Goal: Information Seeking & Learning: Understand process/instructions

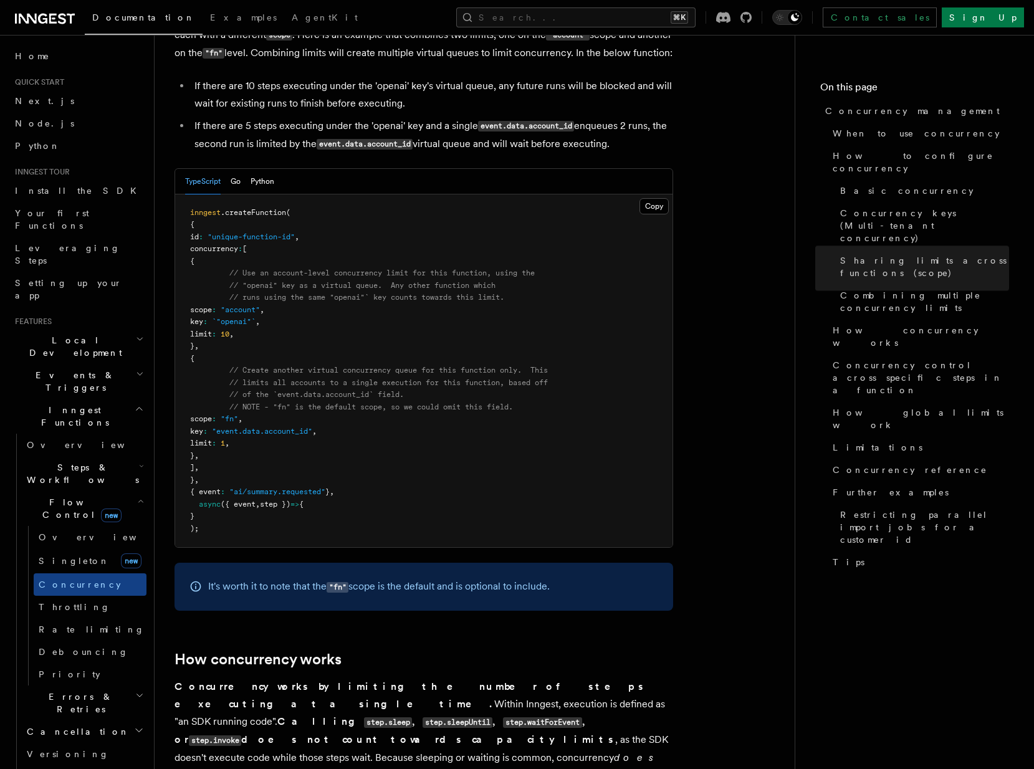
scroll to position [2022, 0]
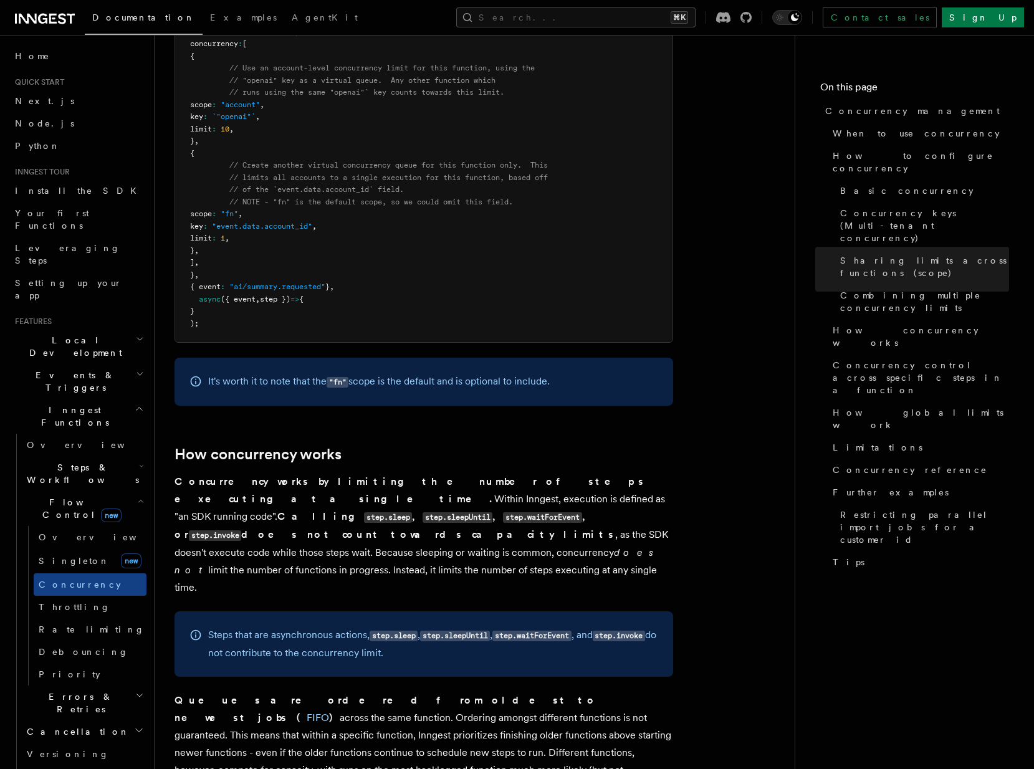
drag, startPoint x: 272, startPoint y: 430, endPoint x: 448, endPoint y: 501, distance: 189.7
click at [445, 493] on p "Concurrency works by limiting the number of steps executing at a single time. W…" at bounding box center [424, 534] width 499 height 123
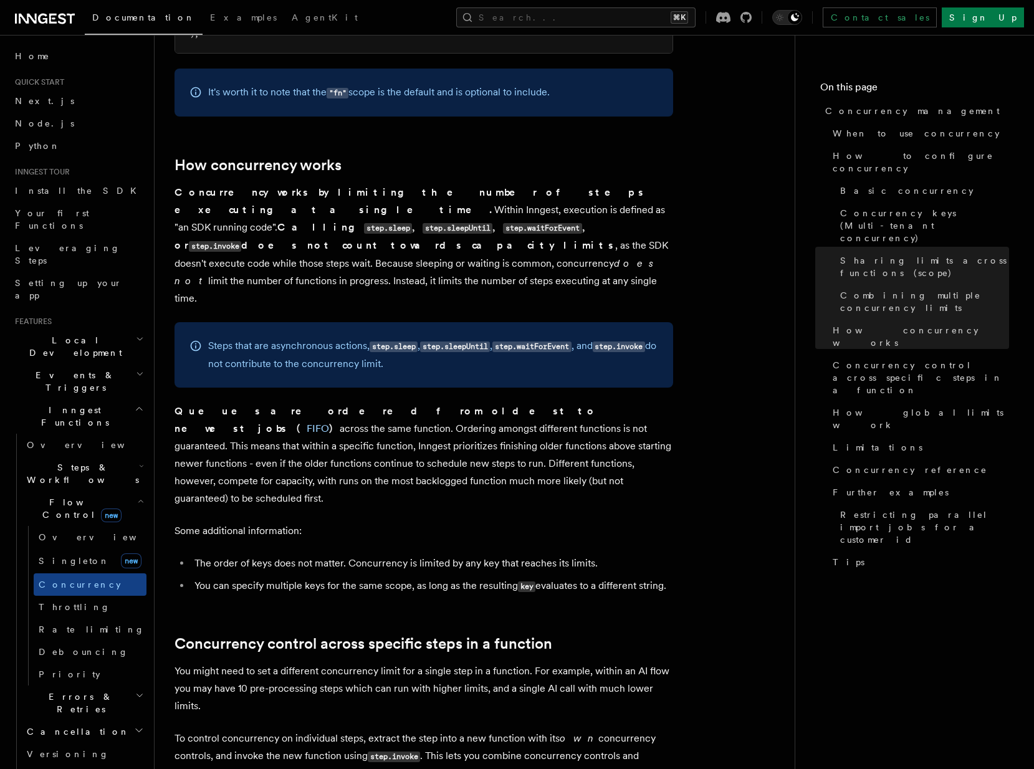
click at [448, 501] on article "Features Inngest Functions Flow Control Concurrency management Limiting concurr…" at bounding box center [475, 473] width 600 height 5839
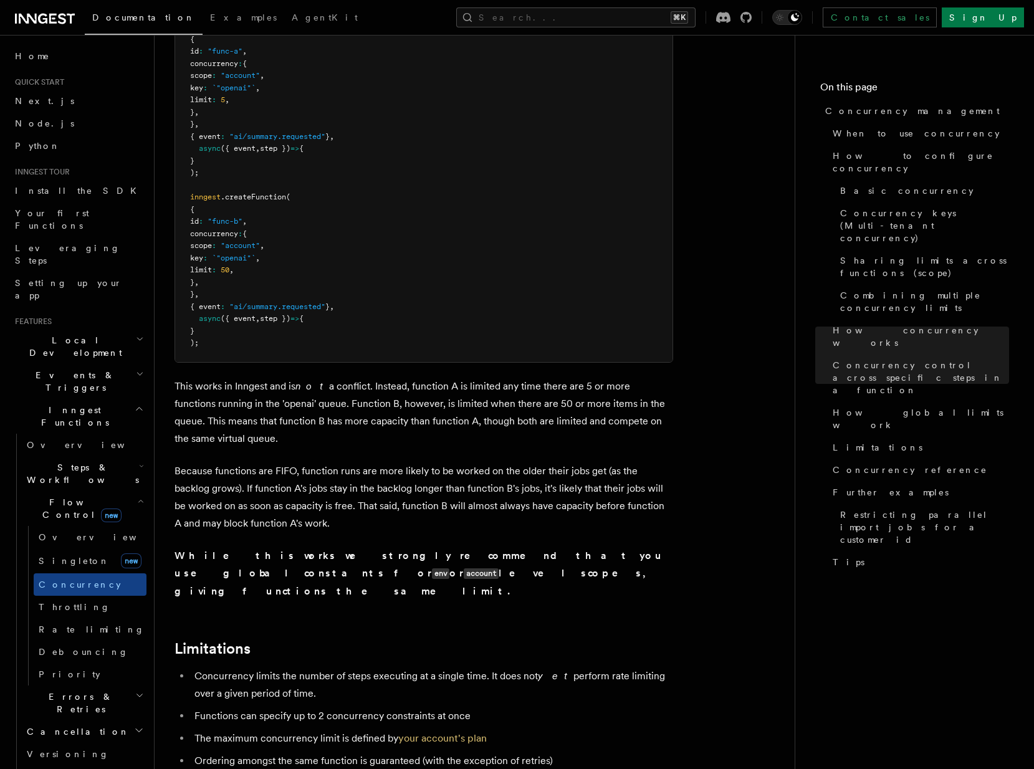
scroll to position [3520, 0]
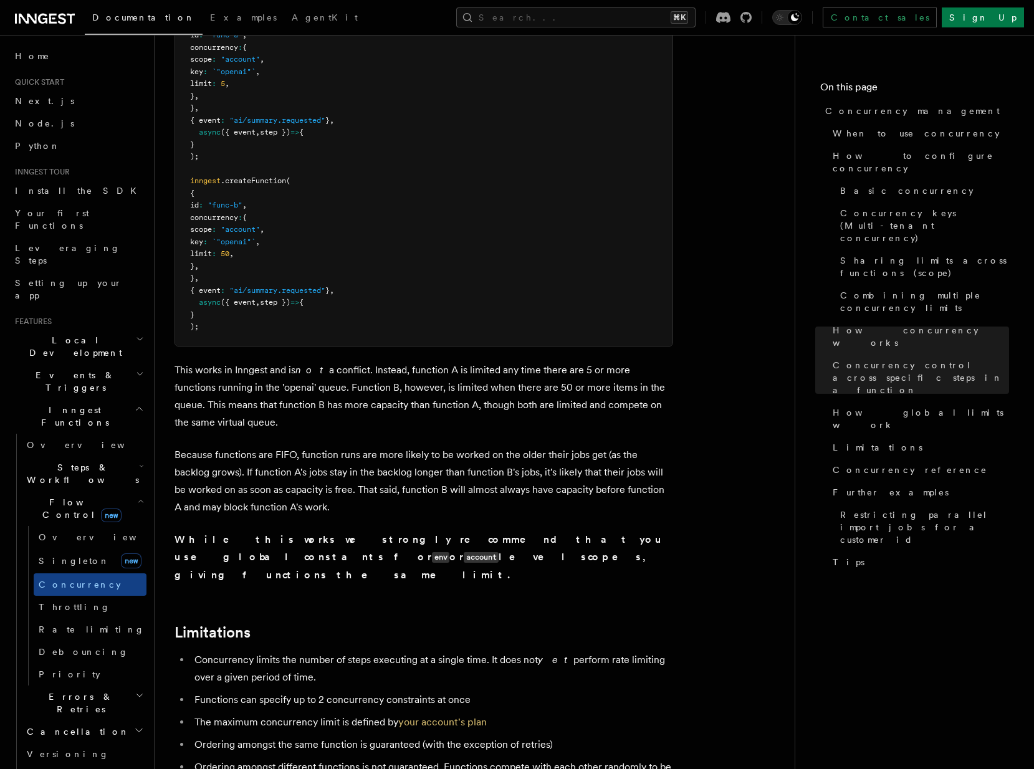
click at [339, 446] on p "Because functions are FIFO, function runs are more likely to be worked on the o…" at bounding box center [424, 481] width 499 height 70
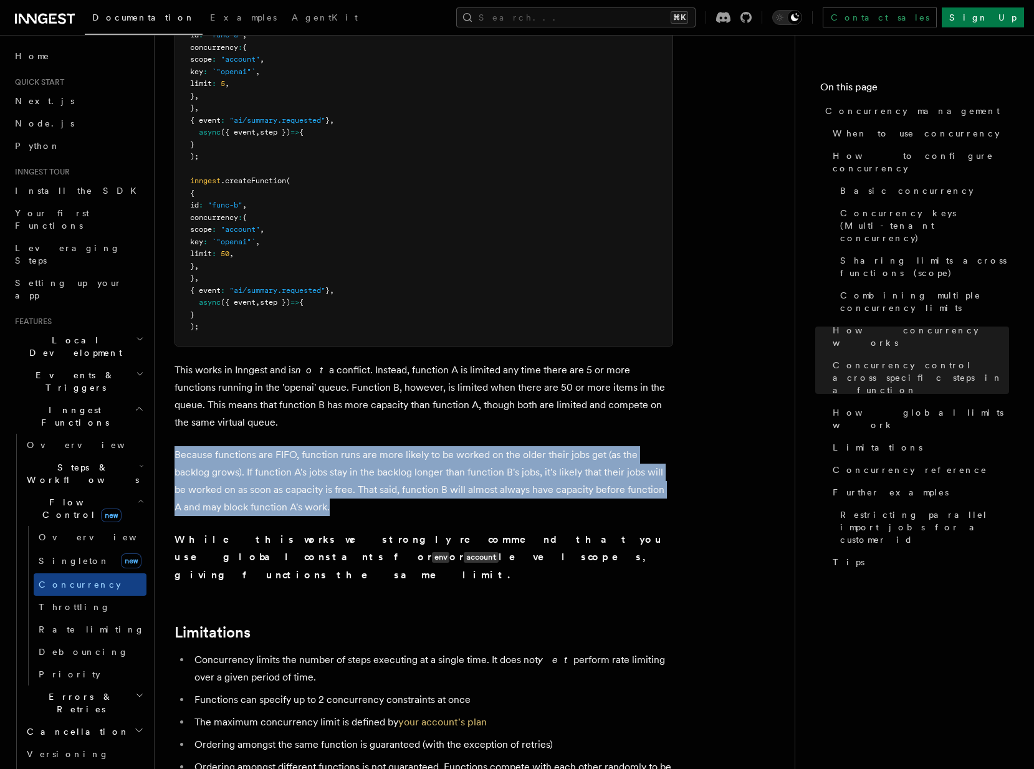
click at [339, 446] on p "Because functions are FIFO, function runs are more likely to be worked on the o…" at bounding box center [424, 481] width 499 height 70
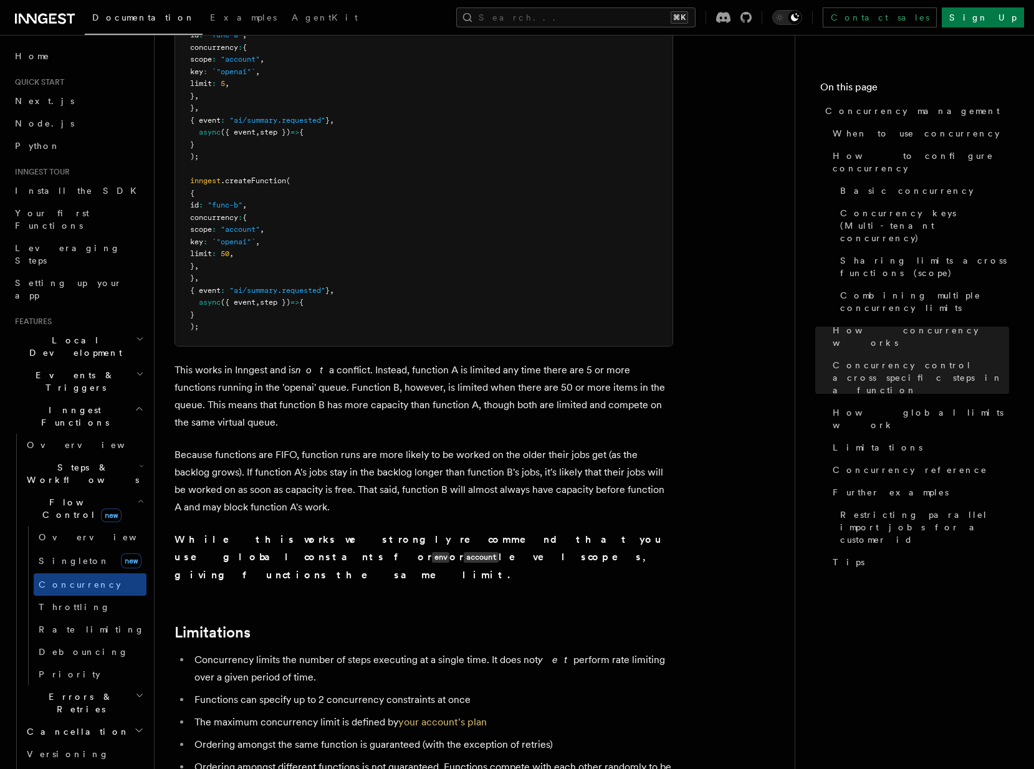
click at [317, 143] on pre "inngest .createFunction ( { id : "func-a" , concurrency : { scope : "account" ,…" at bounding box center [424, 170] width 498 height 354
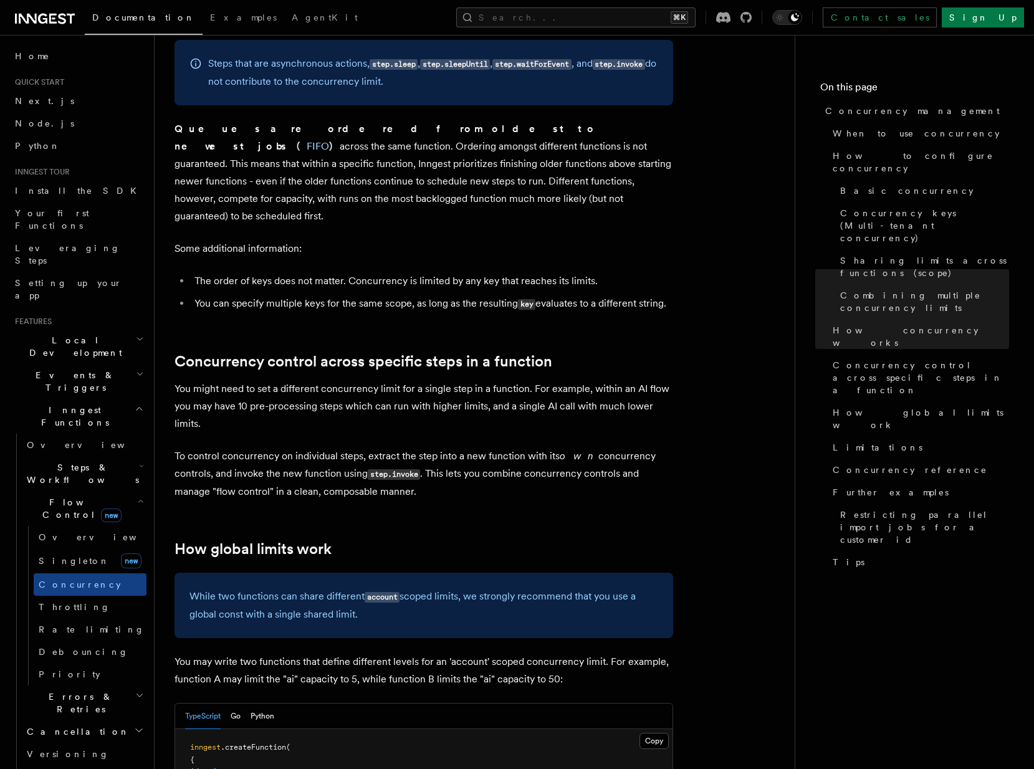
scroll to position [2740, 0]
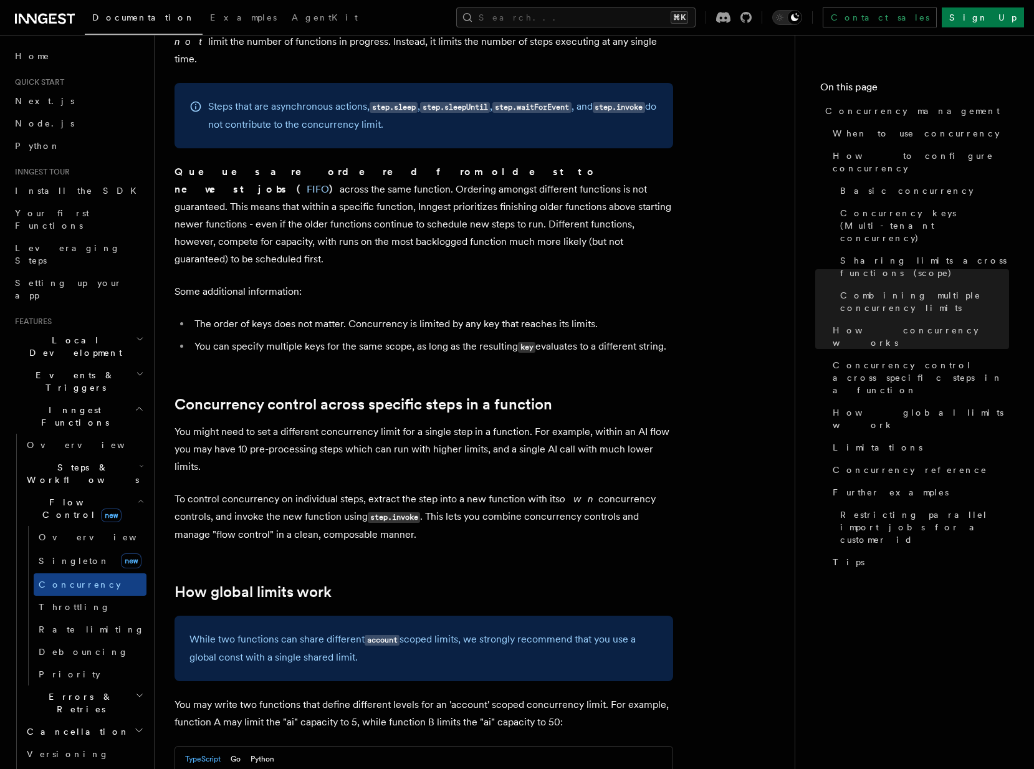
click at [455, 309] on article "Features Inngest Functions Flow Control Concurrency management Limiting concurr…" at bounding box center [475, 234] width 600 height 5839
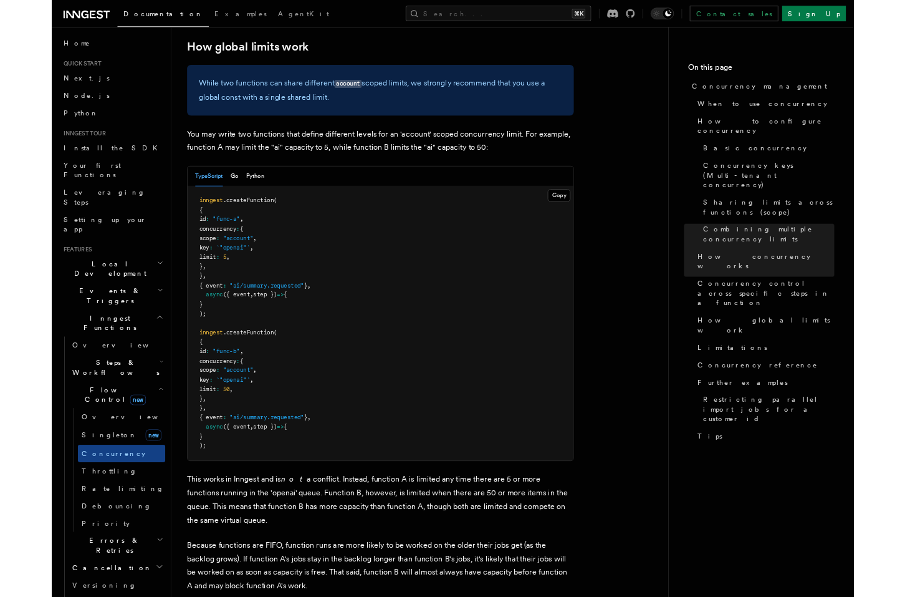
scroll to position [4036, 0]
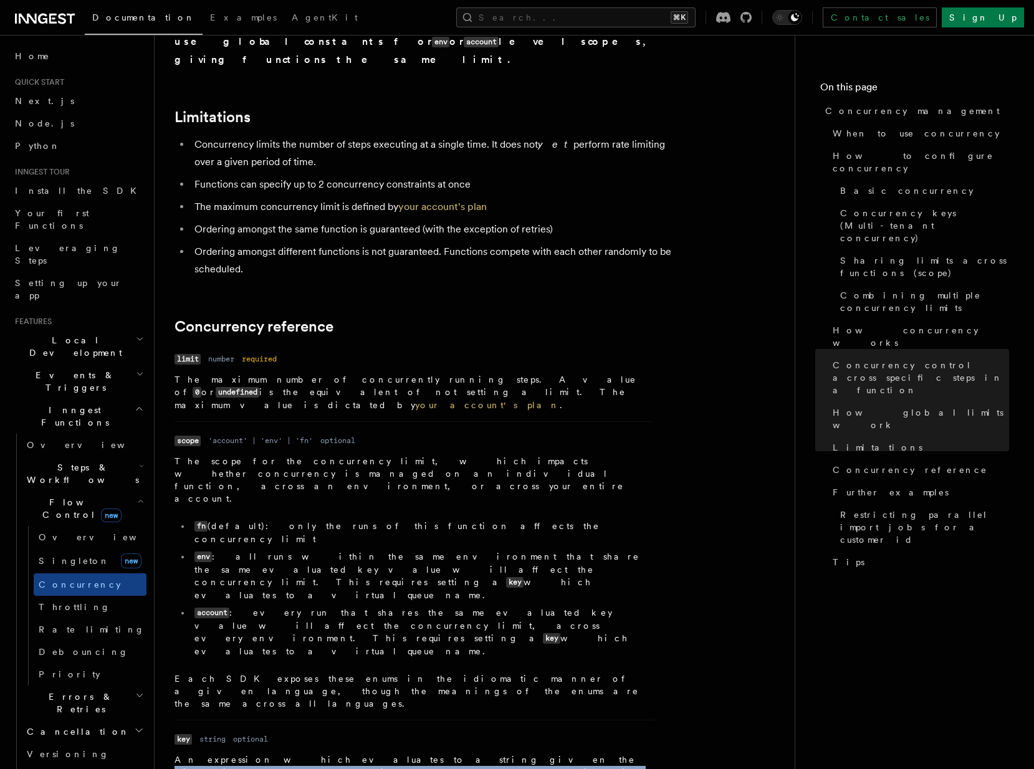
drag, startPoint x: 369, startPoint y: 519, endPoint x: 484, endPoint y: 538, distance: 116.9
click at [484, 754] on p "An expression which evaluates to a string given the triggering event. The strin…" at bounding box center [414, 779] width 479 height 51
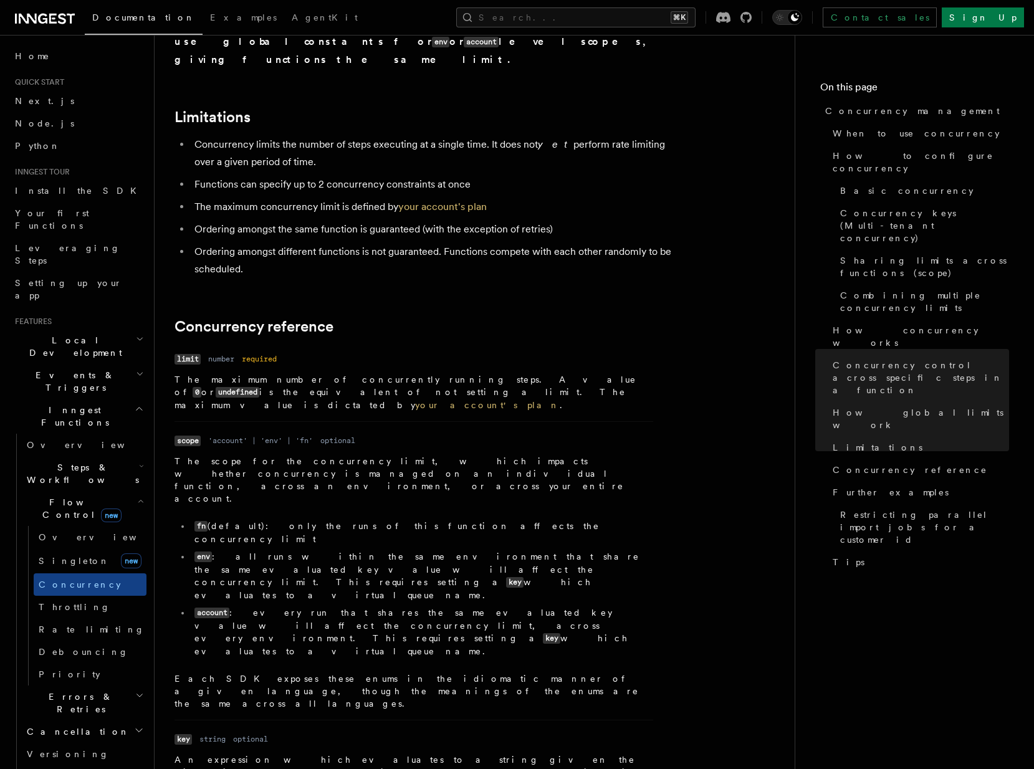
click at [231, 754] on p "An expression which evaluates to a string given the triggering event. The strin…" at bounding box center [414, 779] width 479 height 51
drag, startPoint x: 198, startPoint y: 567, endPoint x: 355, endPoint y: 567, distance: 157.8
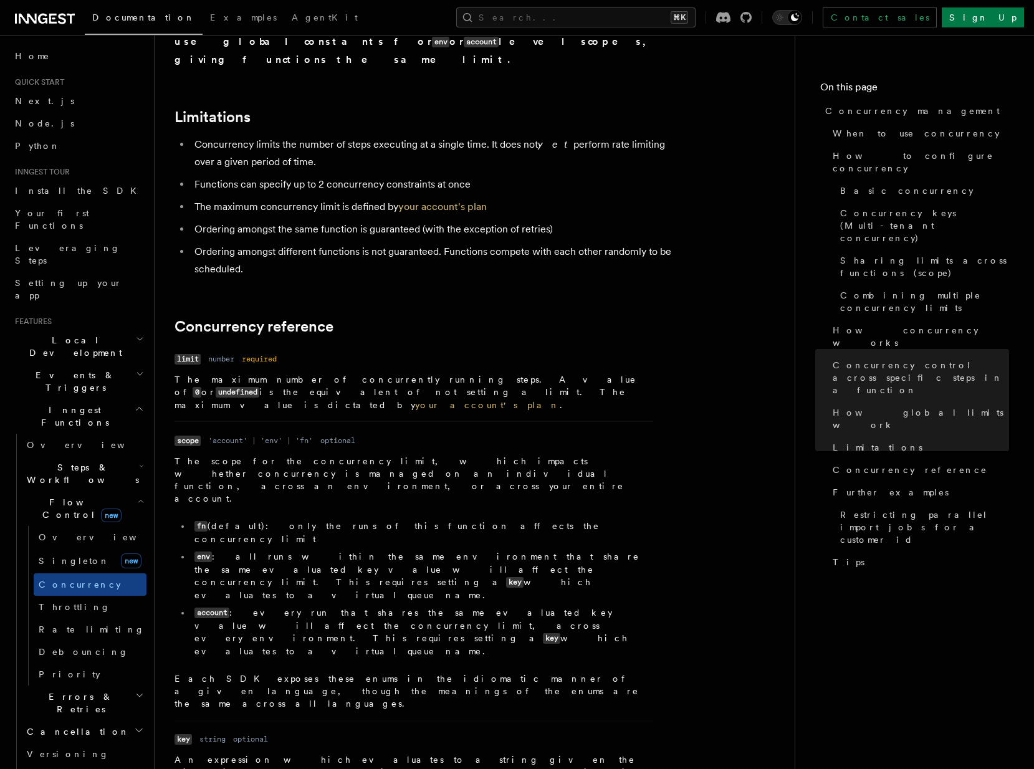
drag, startPoint x: 483, startPoint y: 564, endPoint x: 553, endPoint y: 595, distance: 76.7
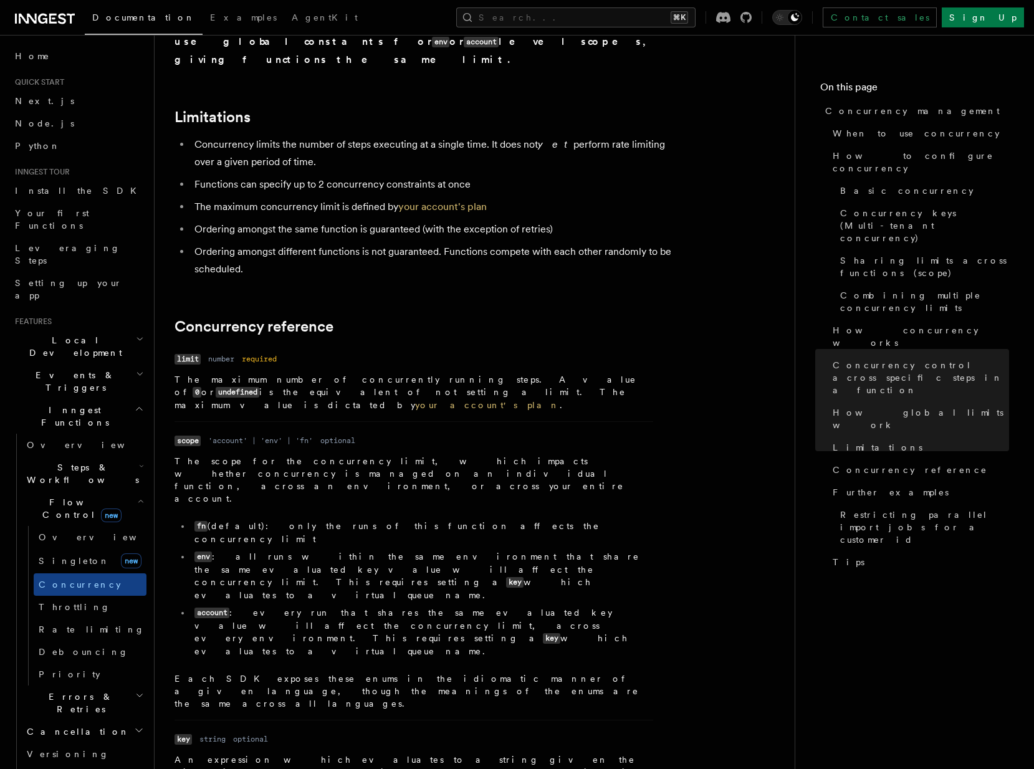
drag, startPoint x: 336, startPoint y: 642, endPoint x: 518, endPoint y: 671, distance: 183.8
click at [518, 667] on div "Name limit Type number Required required Description The maximum number of conc…" at bounding box center [424, 673] width 499 height 647
click at [518, 671] on div "Name limit Type number Required required Description The maximum number of conc…" at bounding box center [424, 673] width 499 height 647
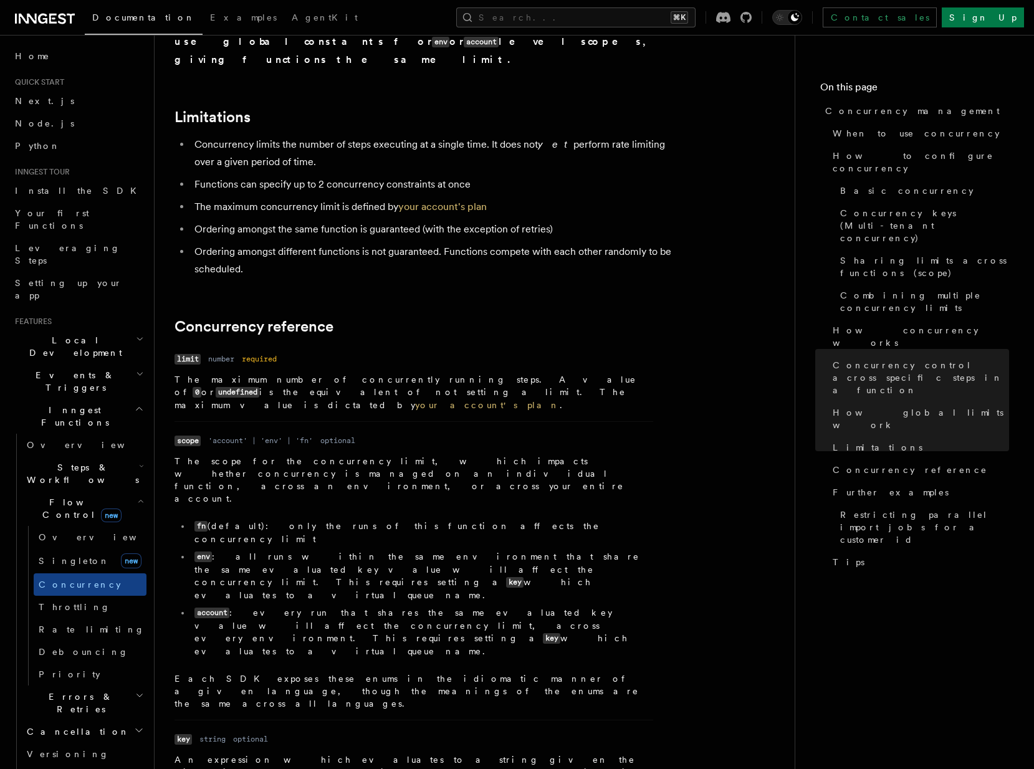
drag, startPoint x: 344, startPoint y: 643, endPoint x: 428, endPoint y: 641, distance: 84.8
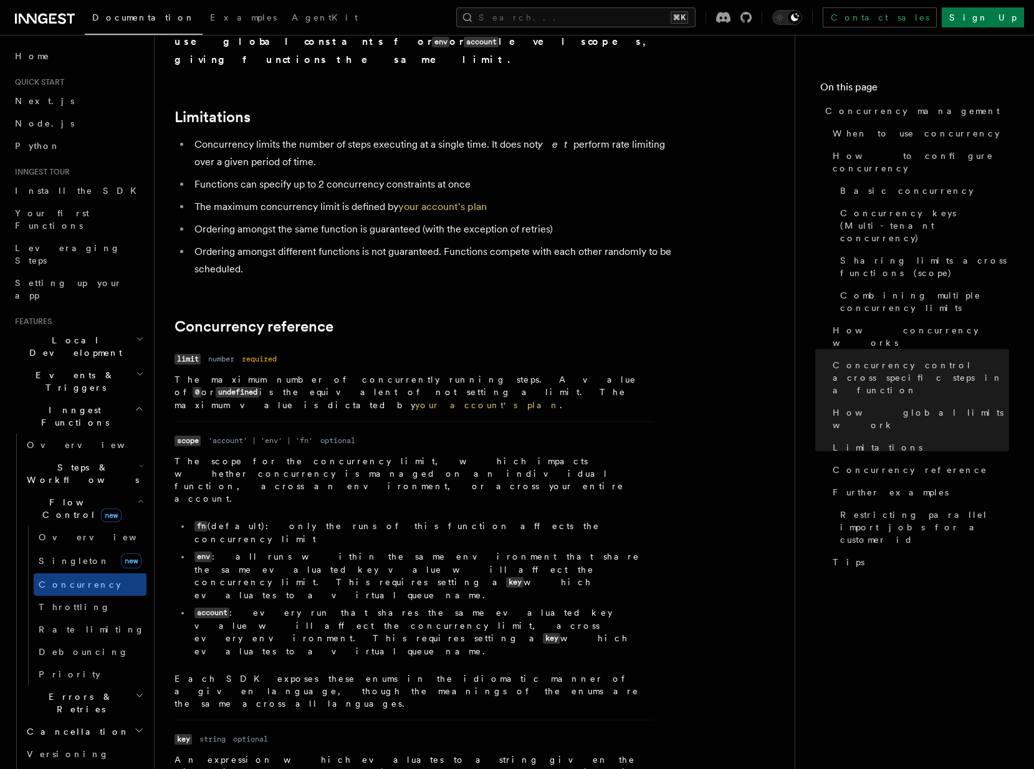
copy code ""global-quoted-key""
drag, startPoint x: 272, startPoint y: 643, endPoint x: 493, endPoint y: 650, distance: 221.4
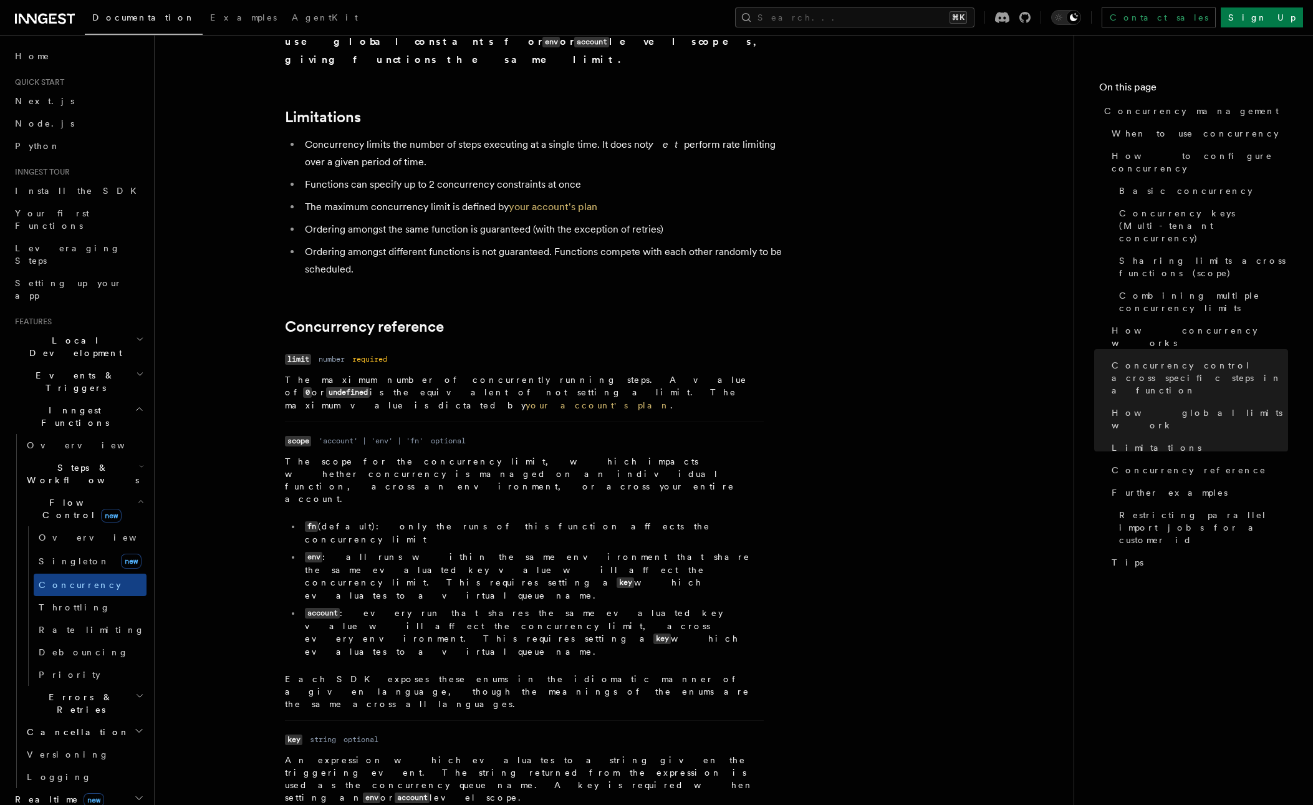
click at [361, 754] on p "An expression which evaluates to a string given the triggering event. The strin…" at bounding box center [524, 779] width 479 height 51
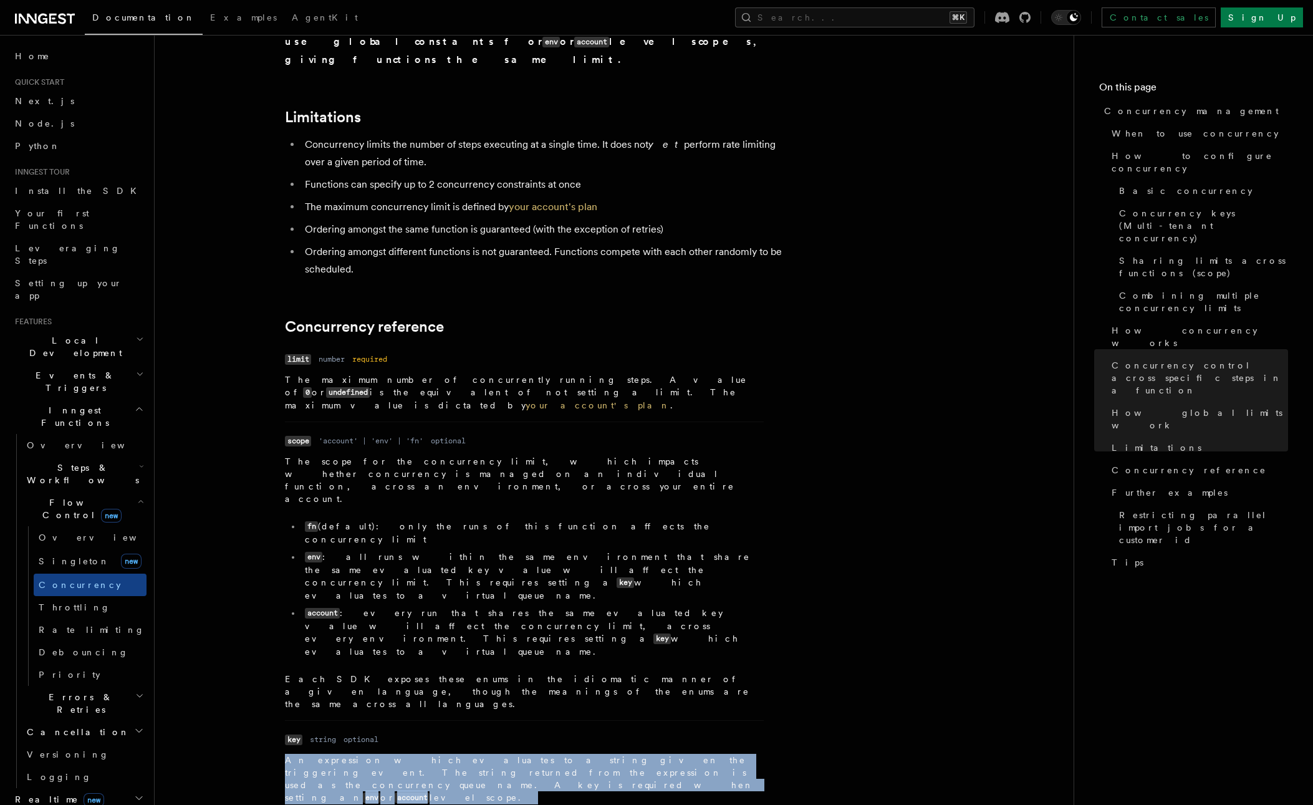
drag, startPoint x: 404, startPoint y: 497, endPoint x: 484, endPoint y: 649, distance: 172.1
